Goal: Navigation & Orientation: Find specific page/section

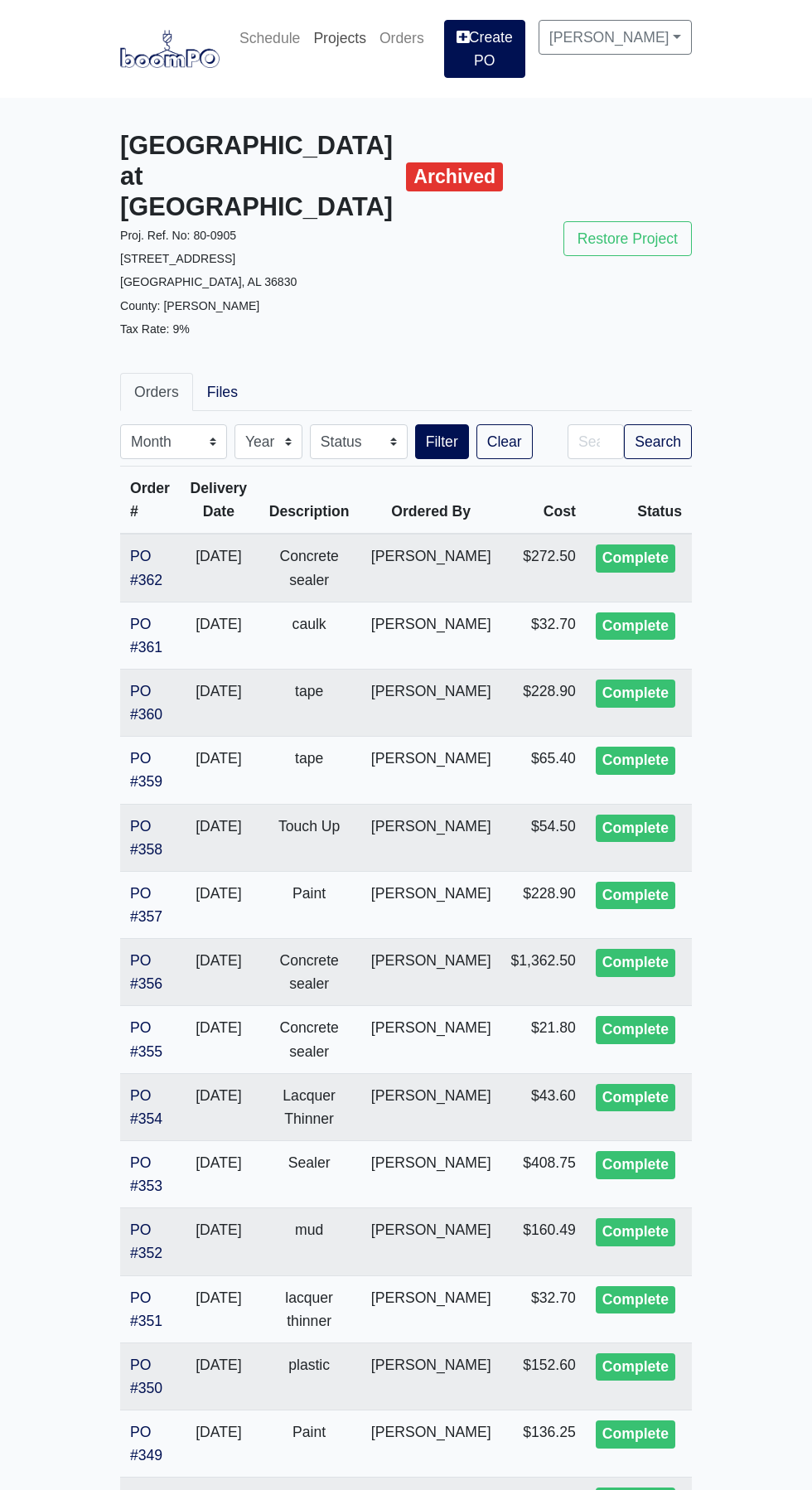
click at [355, 46] on link "Projects" at bounding box center [340, 38] width 66 height 36
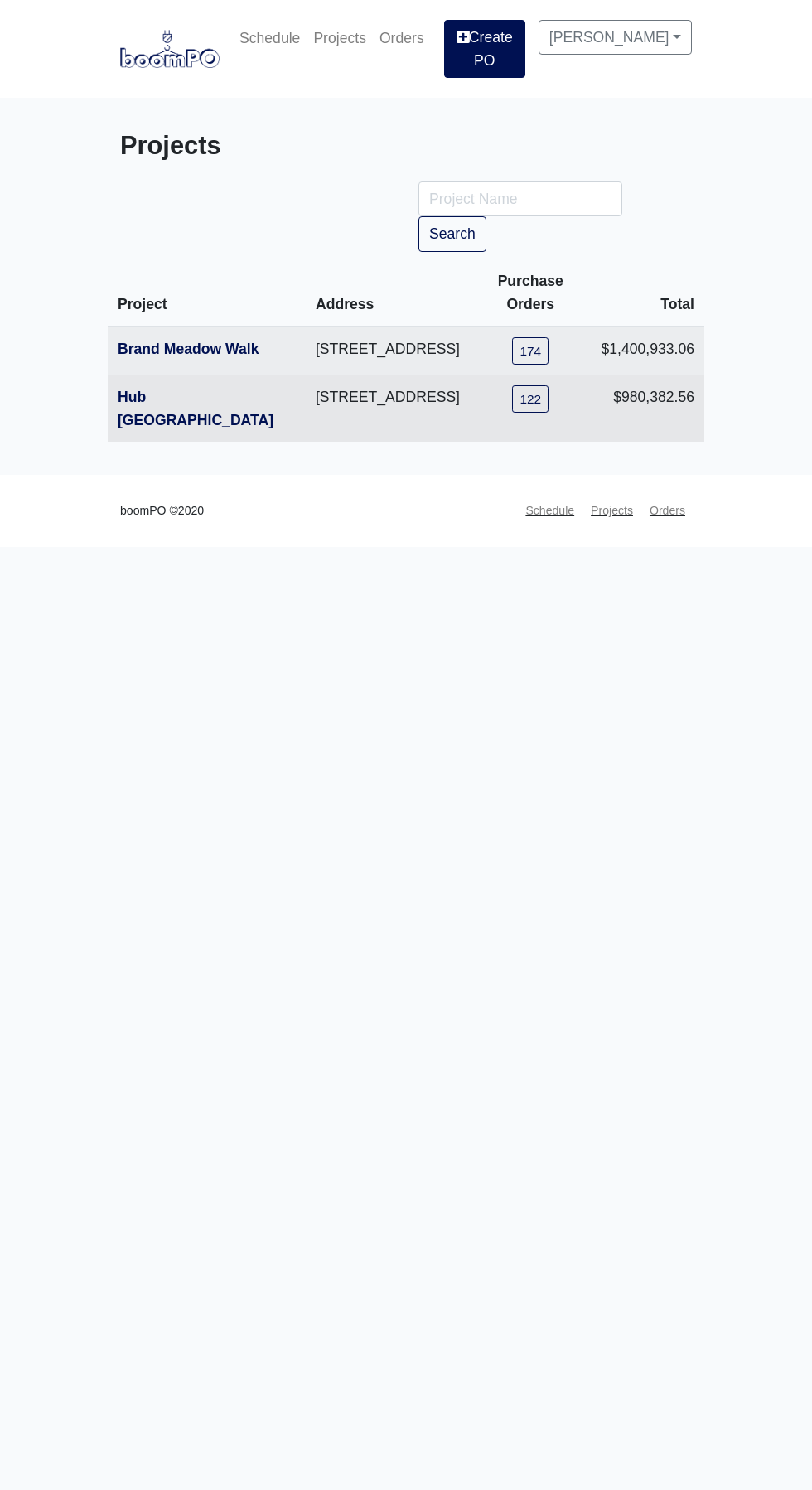
click at [148, 432] on th "Hub [GEOGRAPHIC_DATA]" at bounding box center [207, 408] width 198 height 67
click at [197, 404] on link "Hub [GEOGRAPHIC_DATA]" at bounding box center [195, 408] width 156 height 40
